Goal: Task Accomplishment & Management: Manage account settings

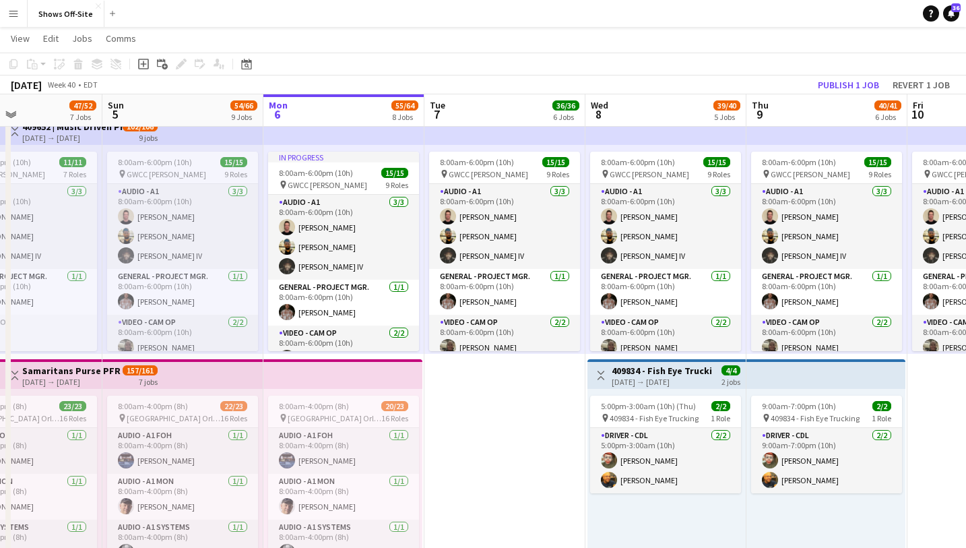
scroll to position [47, 0]
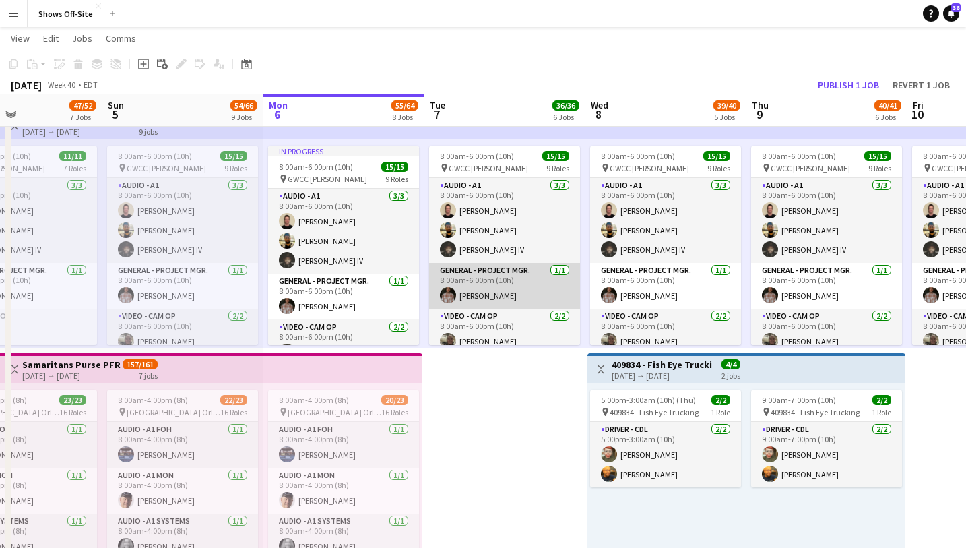
click at [508, 273] on app-card-role "General - Project Mgr. [DATE] 8:00am-6:00pm (10h) [PERSON_NAME]" at bounding box center [504, 286] width 151 height 46
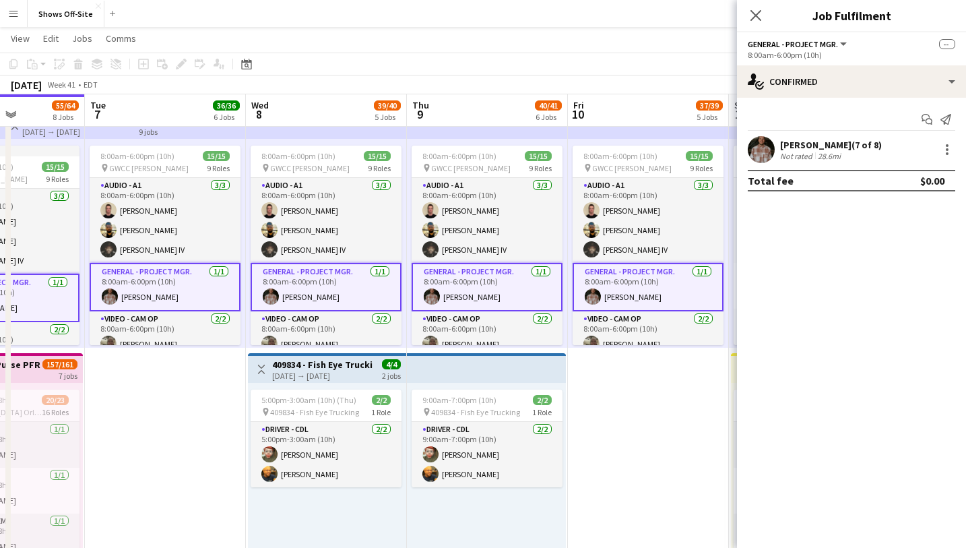
drag, startPoint x: 533, startPoint y: 406, endPoint x: 196, endPoint y: 398, distance: 336.9
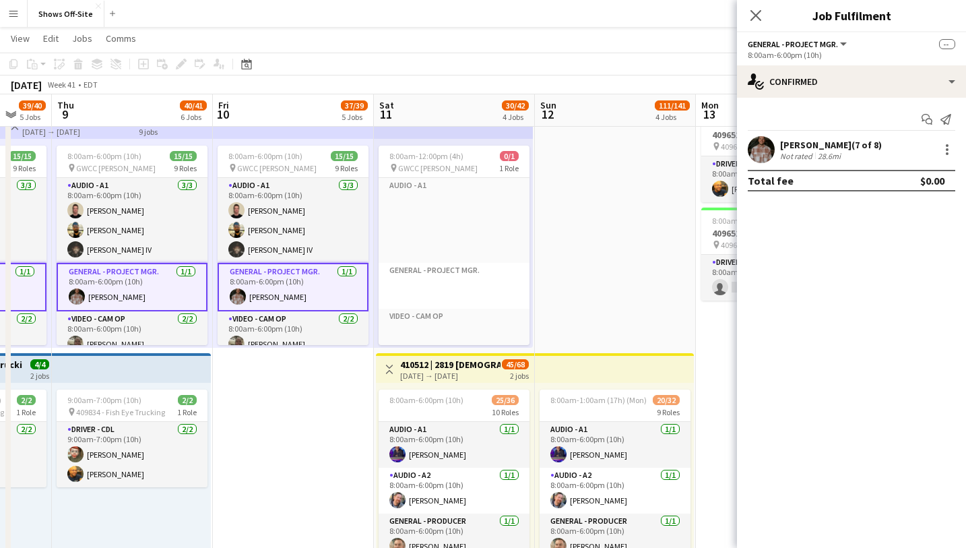
drag, startPoint x: 579, startPoint y: 389, endPoint x: 332, endPoint y: 394, distance: 247.3
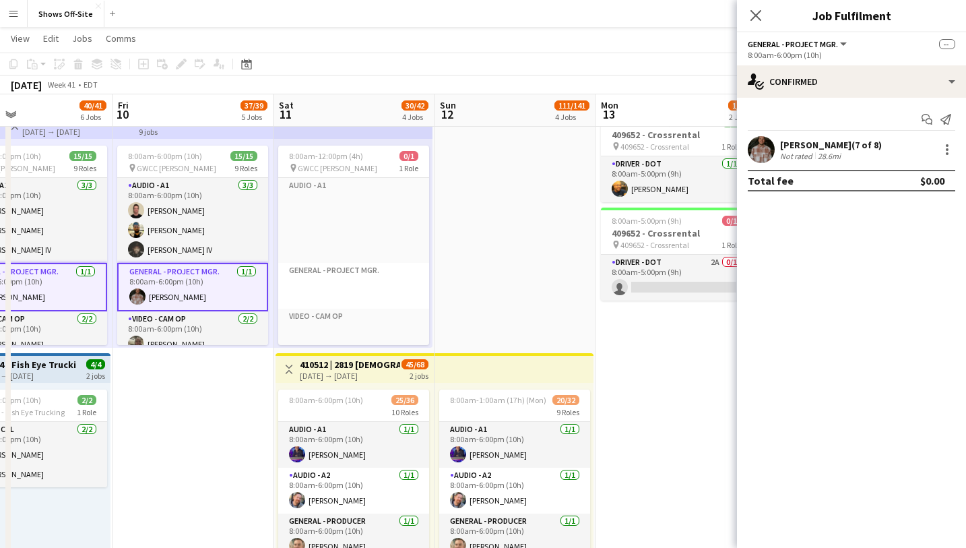
scroll to position [0, 298]
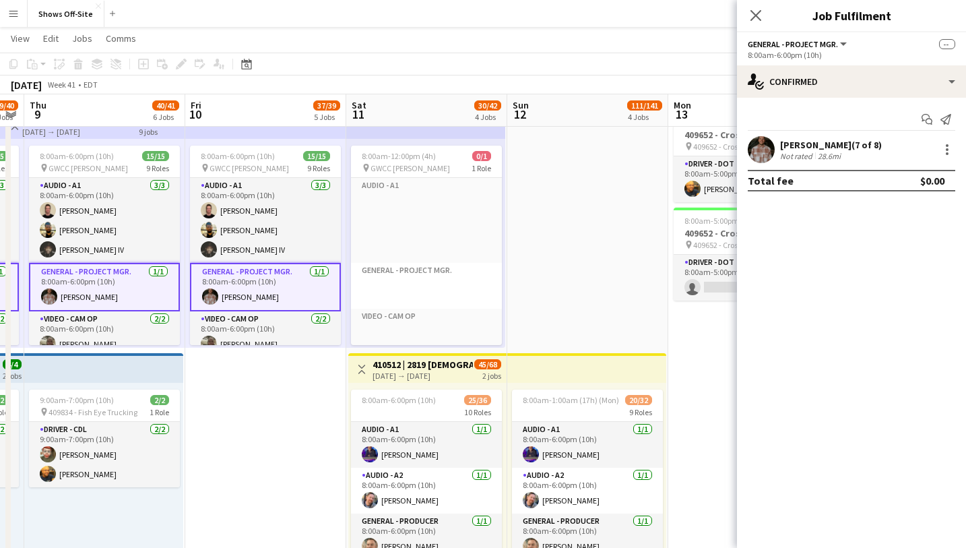
drag, startPoint x: 523, startPoint y: 391, endPoint x: 490, endPoint y: 364, distance: 41.7
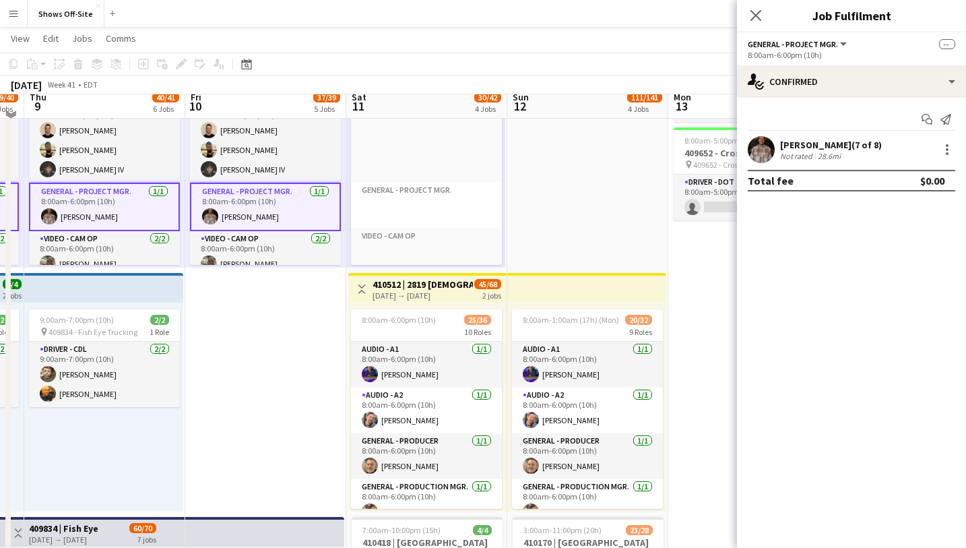
scroll to position [189, 0]
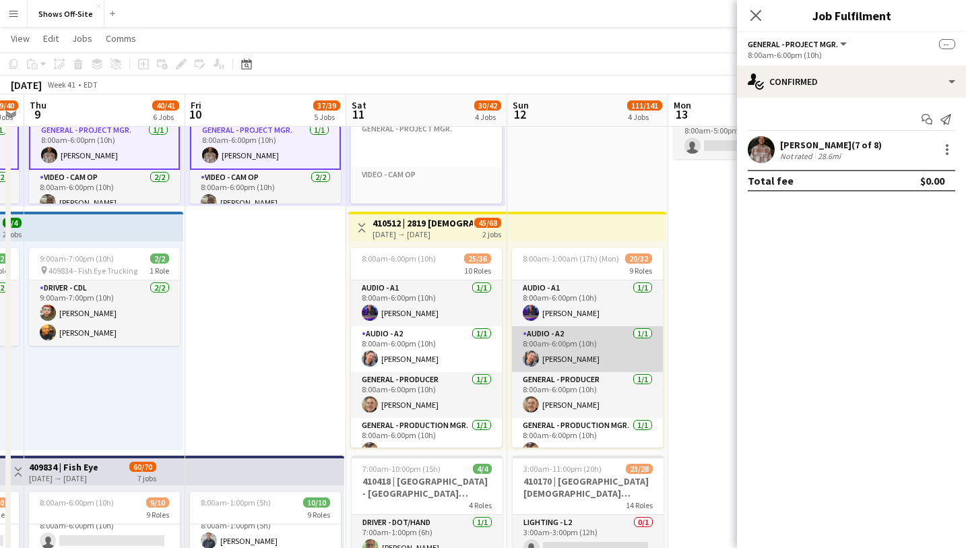
drag, startPoint x: 568, startPoint y: 385, endPoint x: 566, endPoint y: 360, distance: 25.0
click at [568, 385] on app-card-role "General - Producer [DATE] 8:00am-6:00pm (10h) [PERSON_NAME]" at bounding box center [587, 395] width 151 height 46
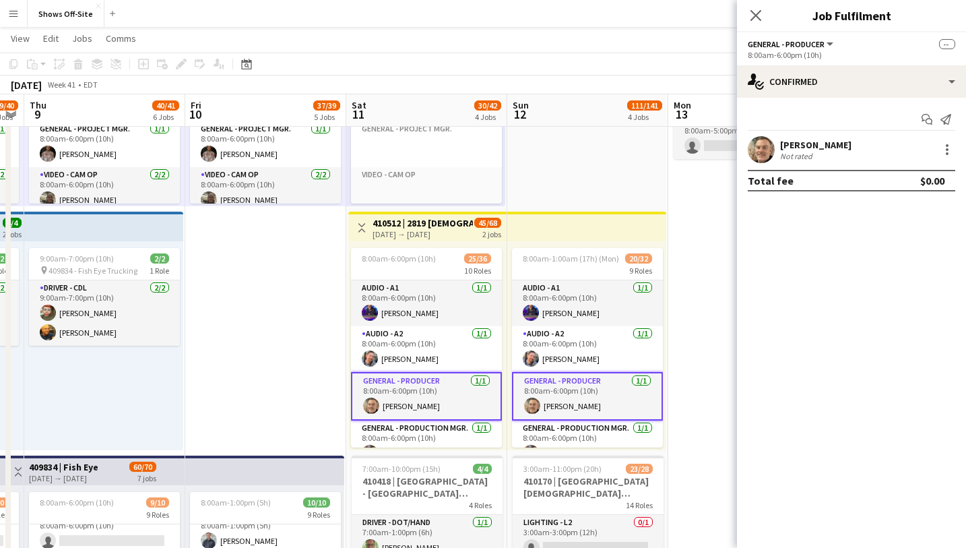
click at [566, 240] on app-top-bar at bounding box center [586, 227] width 159 height 30
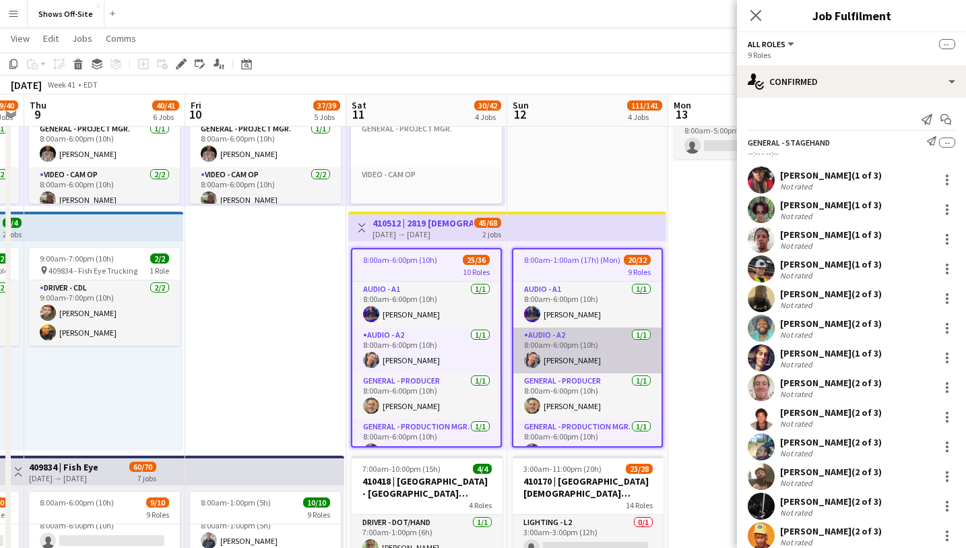
click at [575, 328] on app-card-role "Audio - A2 [DATE] 8:00am-6:00pm (10h) [PERSON_NAME]" at bounding box center [587, 350] width 148 height 46
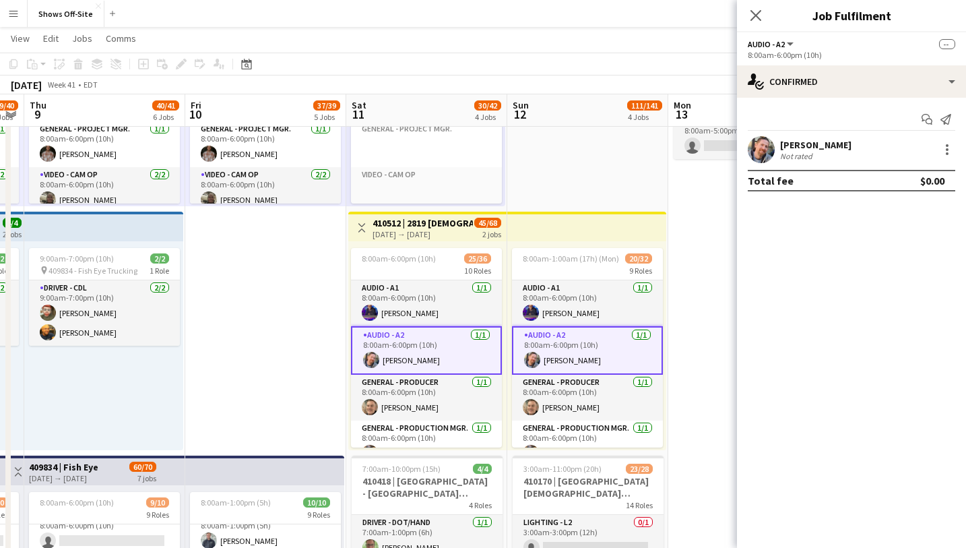
click at [569, 229] on app-top-bar at bounding box center [586, 227] width 159 height 30
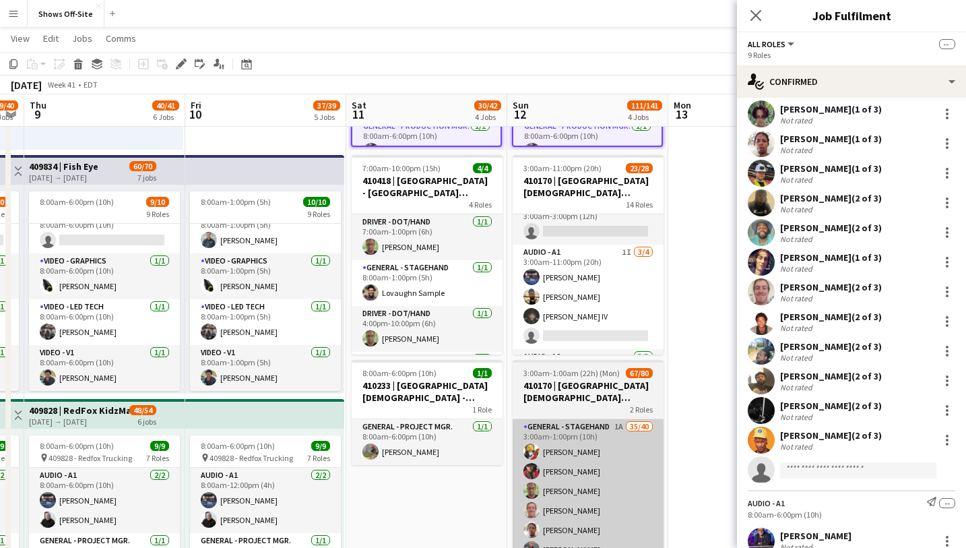
scroll to position [16, 0]
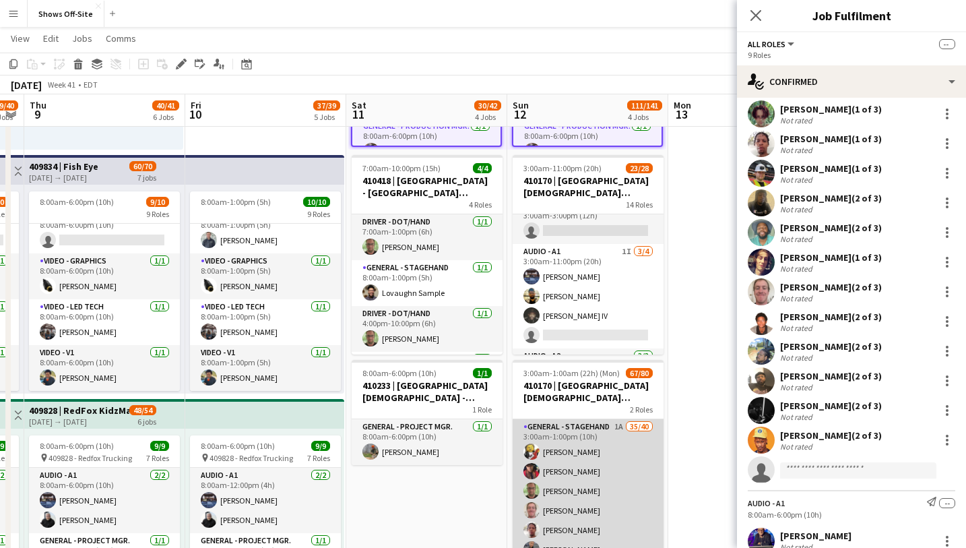
drag, startPoint x: 589, startPoint y: 449, endPoint x: 591, endPoint y: 439, distance: 10.3
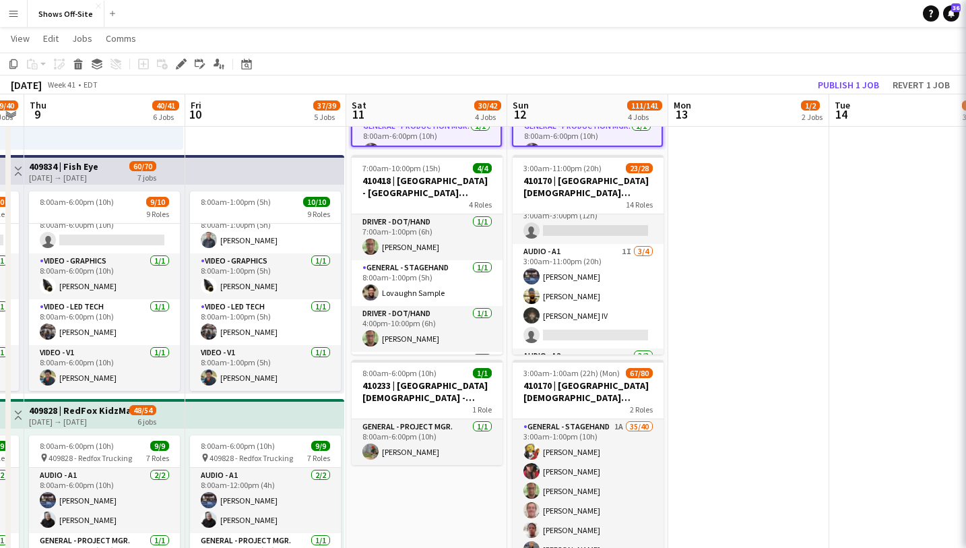
scroll to position [0, 297]
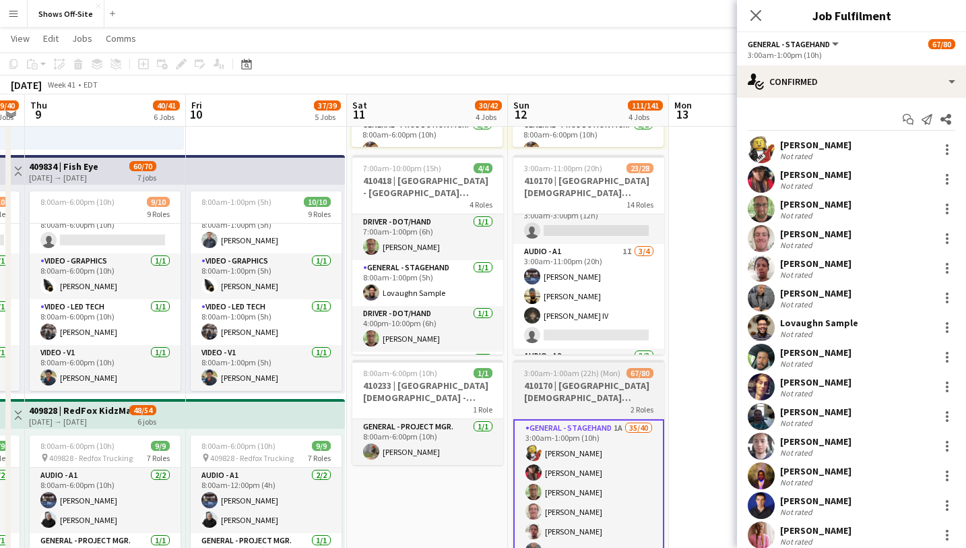
click at [590, 387] on h3 "410170 | [GEOGRAPHIC_DATA][DEMOGRAPHIC_DATA] ACCESS 2025" at bounding box center [588, 391] width 151 height 24
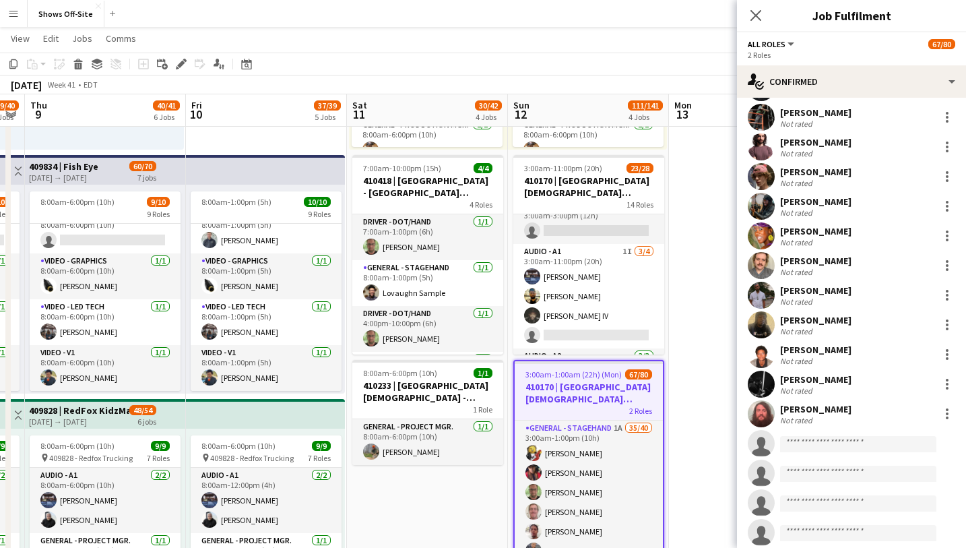
scroll to position [786, 0]
